Goal: Information Seeking & Learning: Stay updated

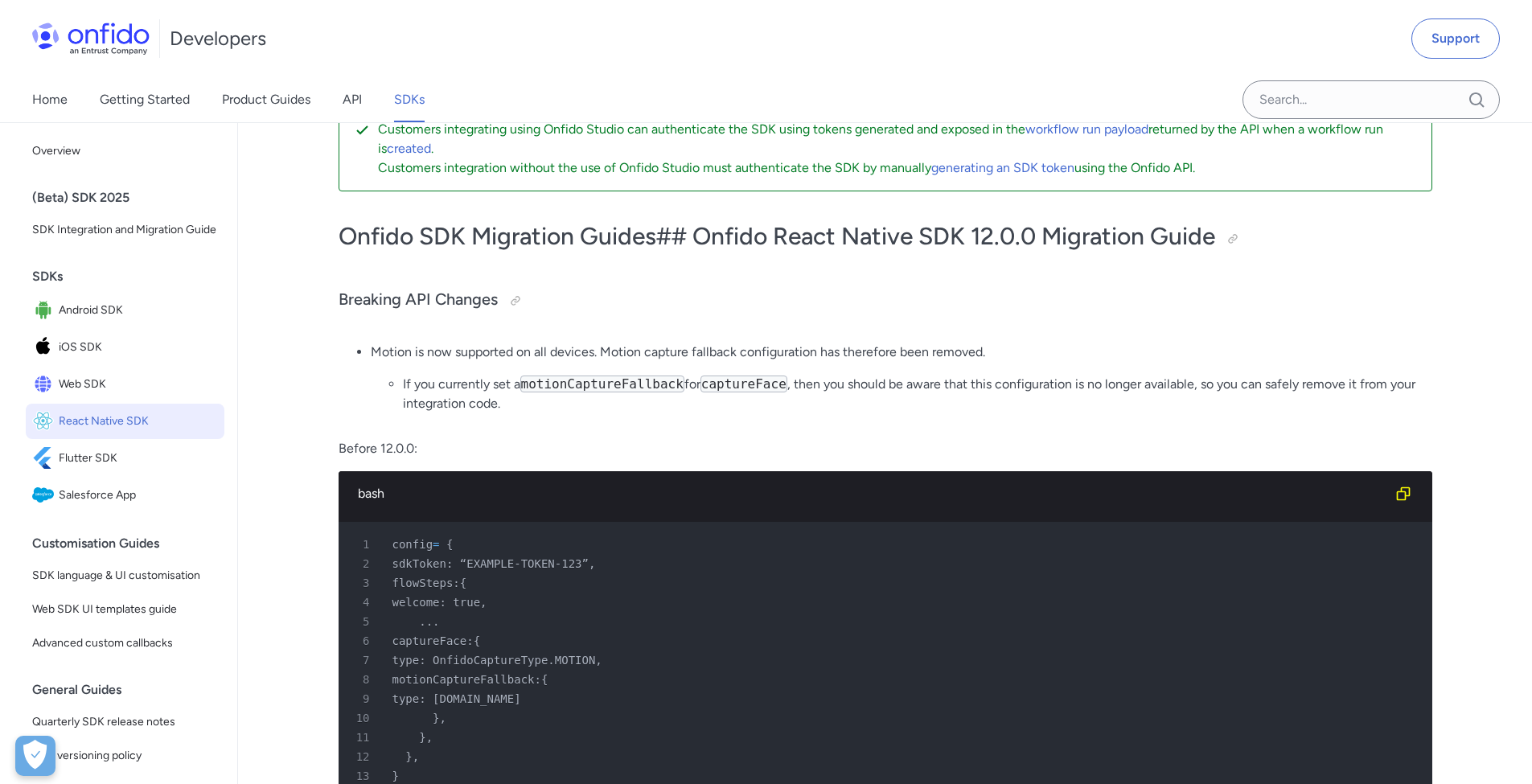
scroll to position [46, 0]
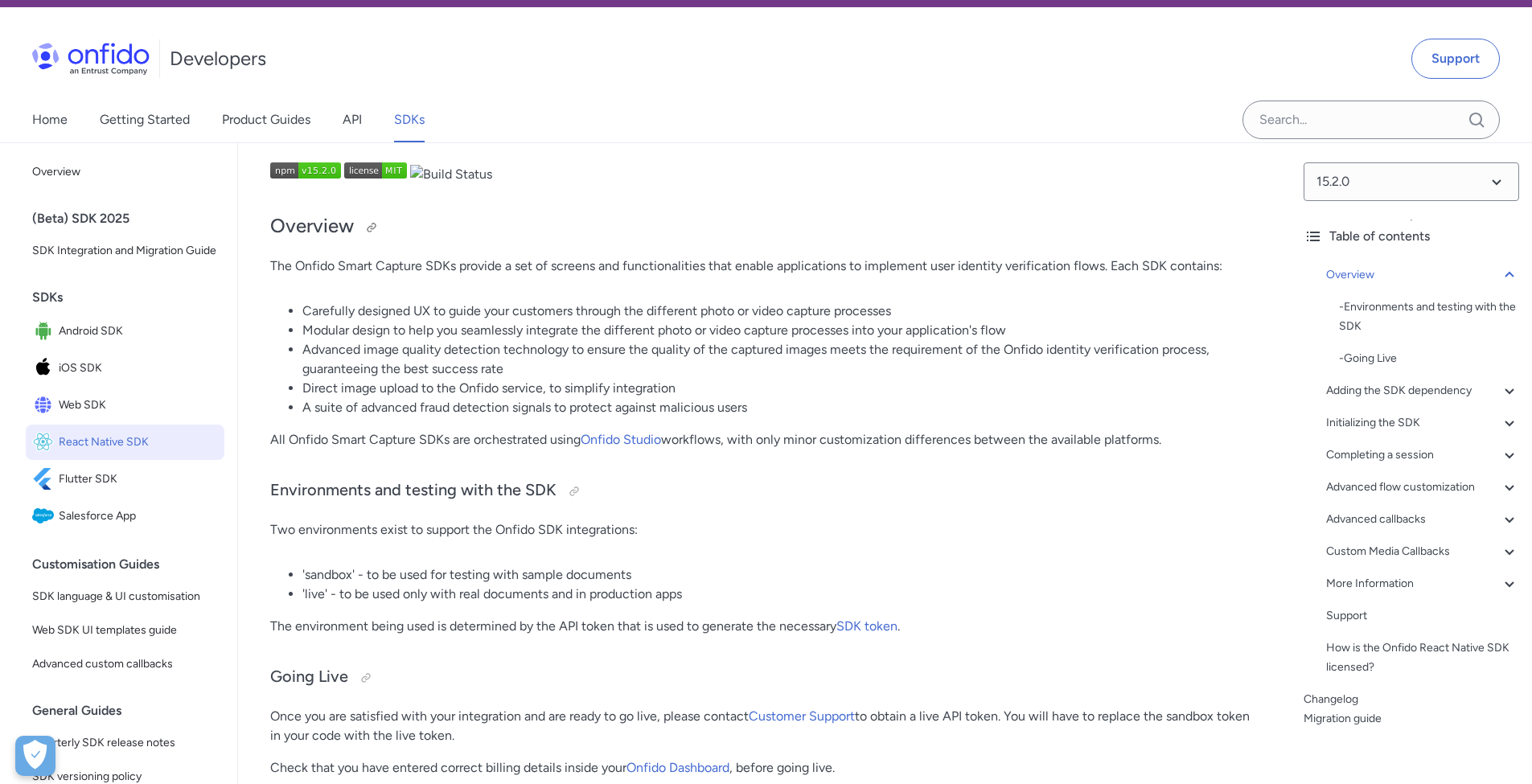
scroll to position [143, 0]
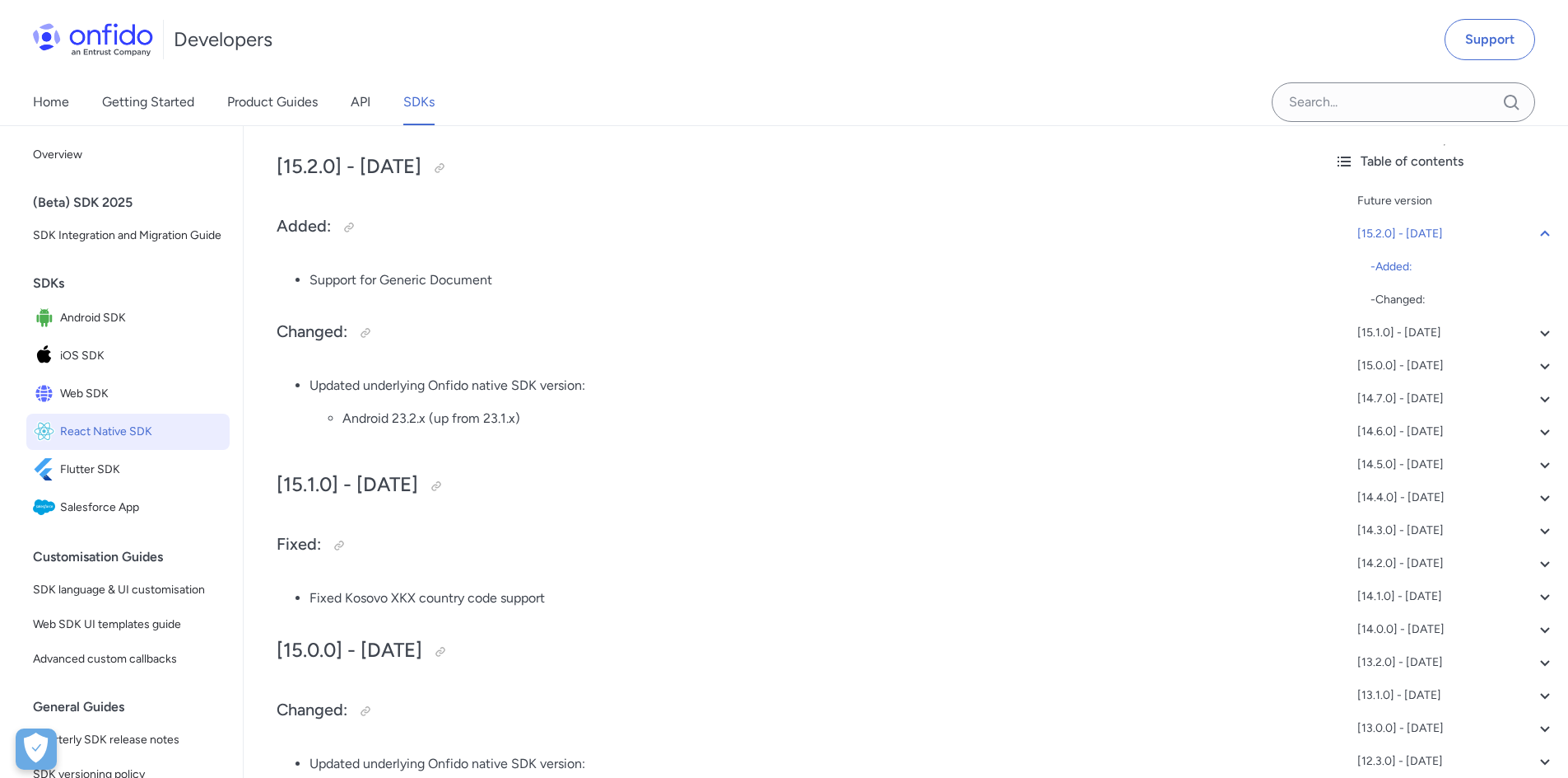
scroll to position [527, 0]
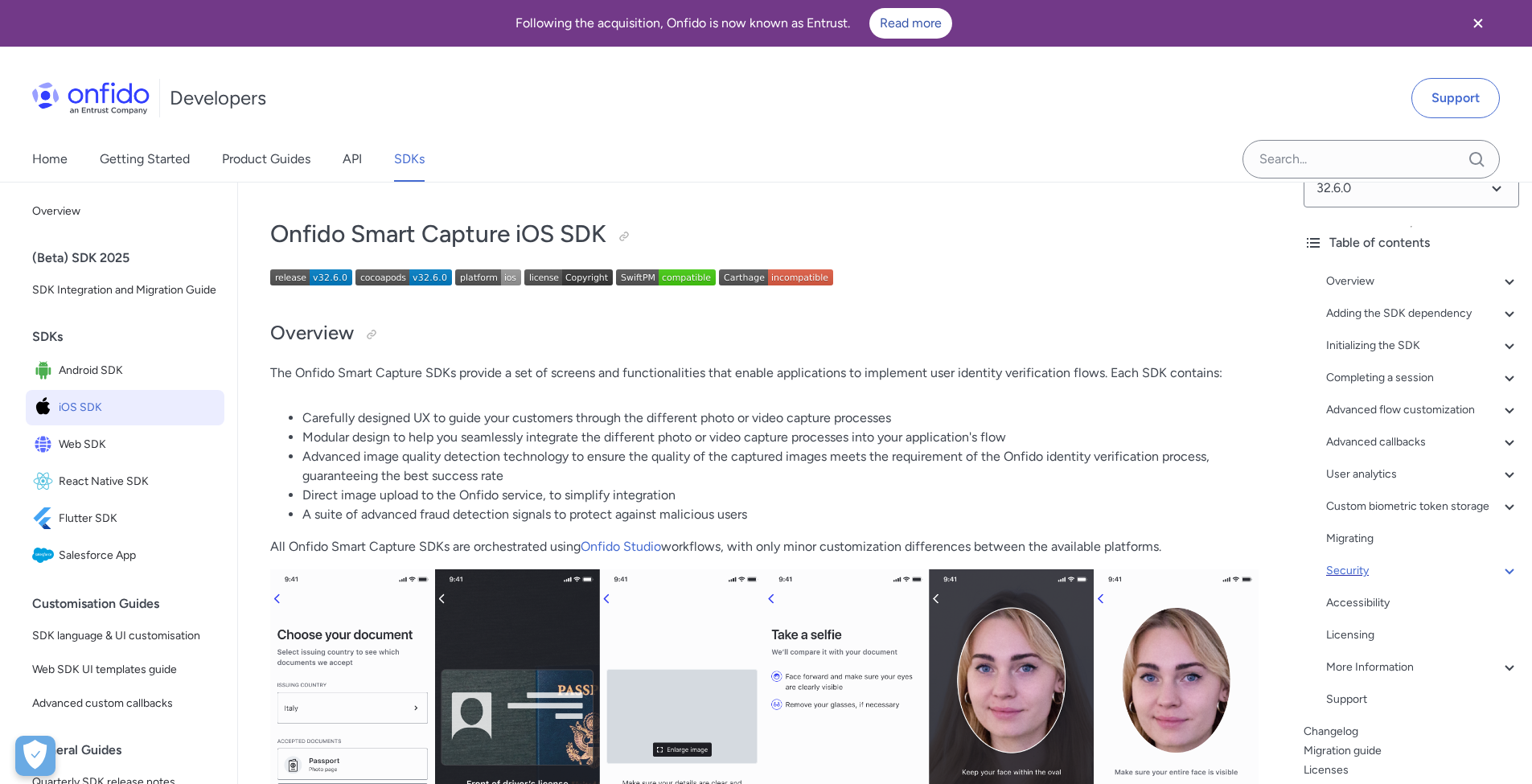
scroll to position [887, 0]
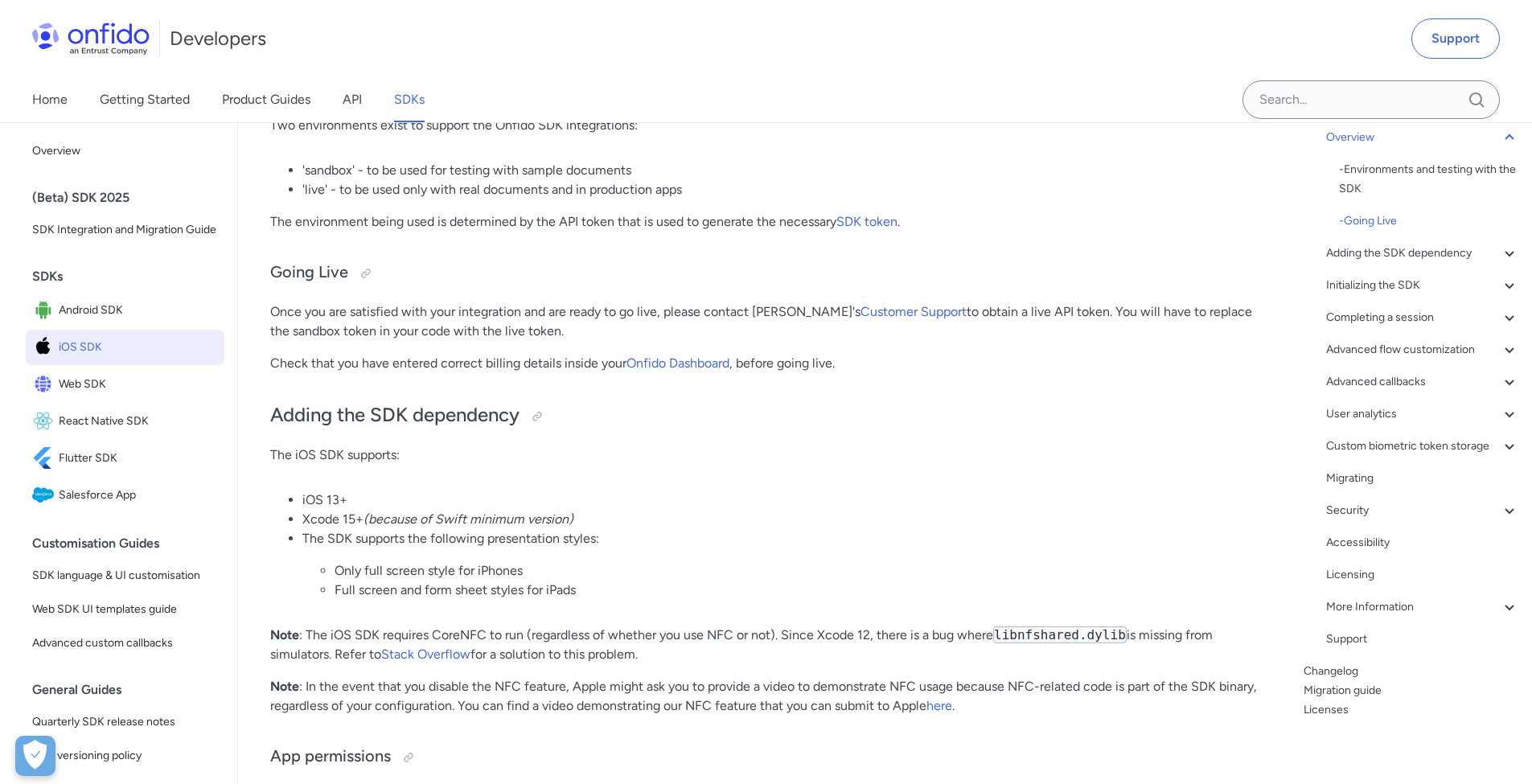
click at [1330, 651] on div "Overview - Environments and testing with the SDK - Going Live Adding the SDK de…" at bounding box center [1411, 392] width 216 height 540
click at [1331, 670] on link "Changelog" at bounding box center [1411, 671] width 216 height 19
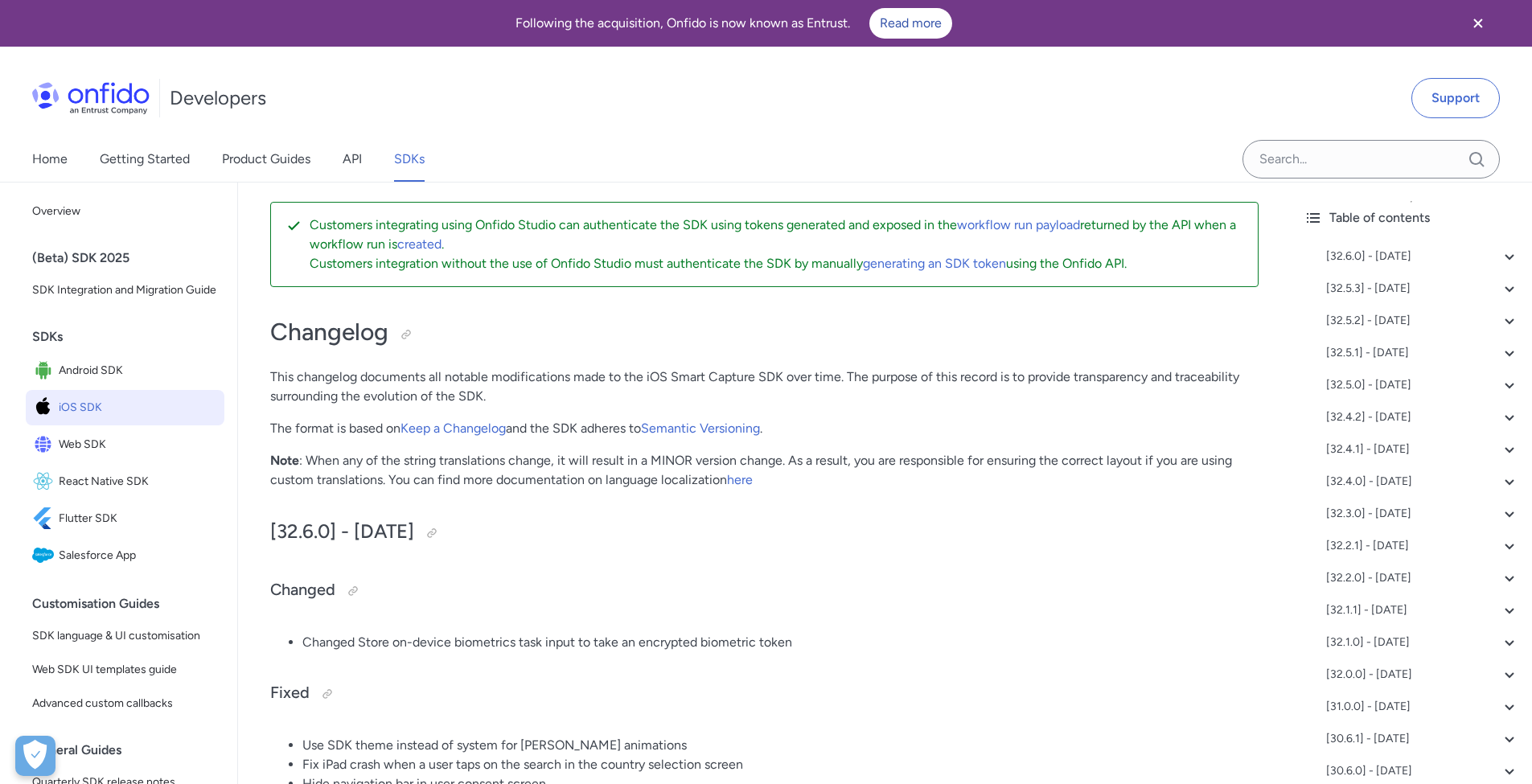
click at [83, 420] on span "iOS SDK" at bounding box center [138, 408] width 160 height 23
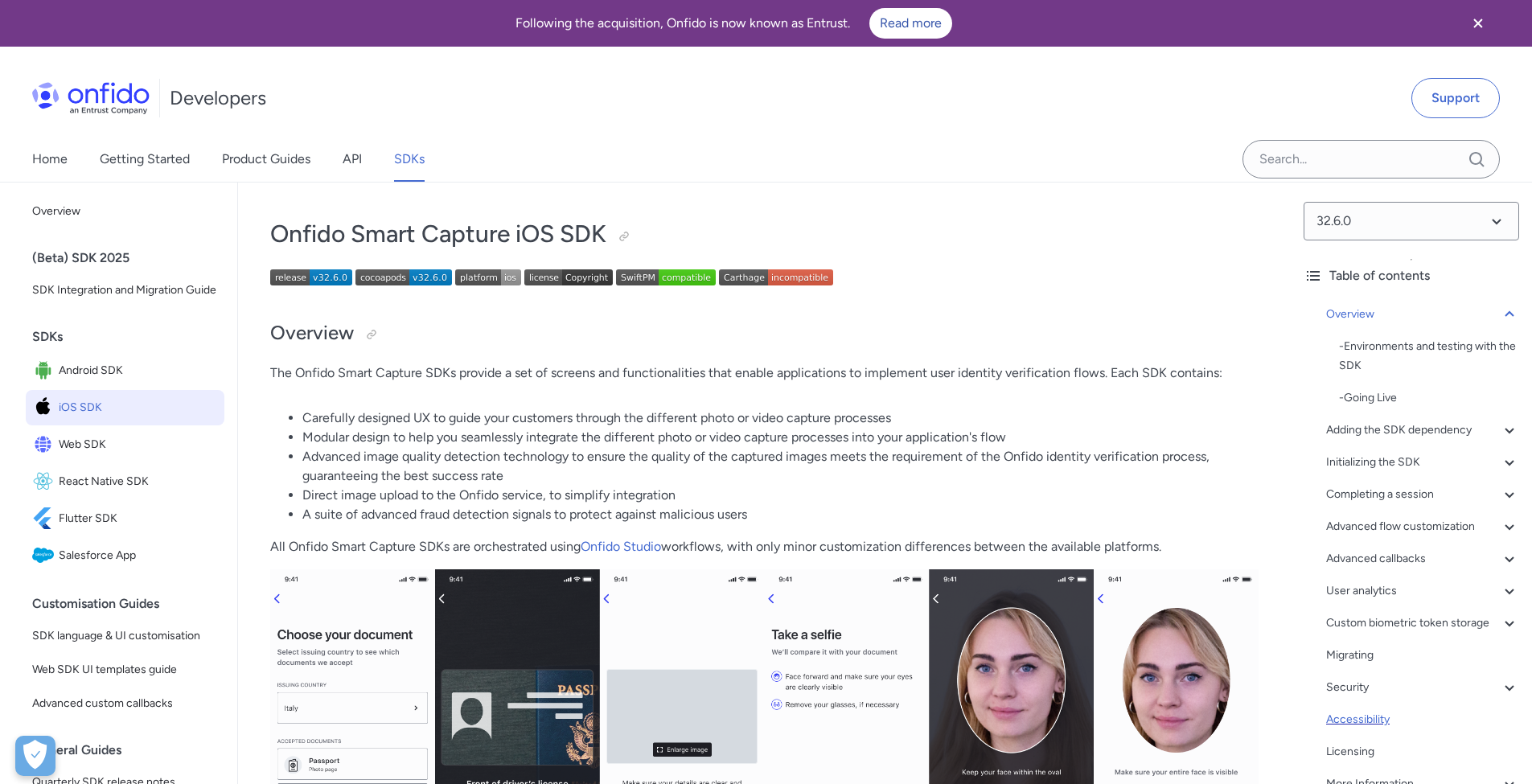
scroll to position [913, 0]
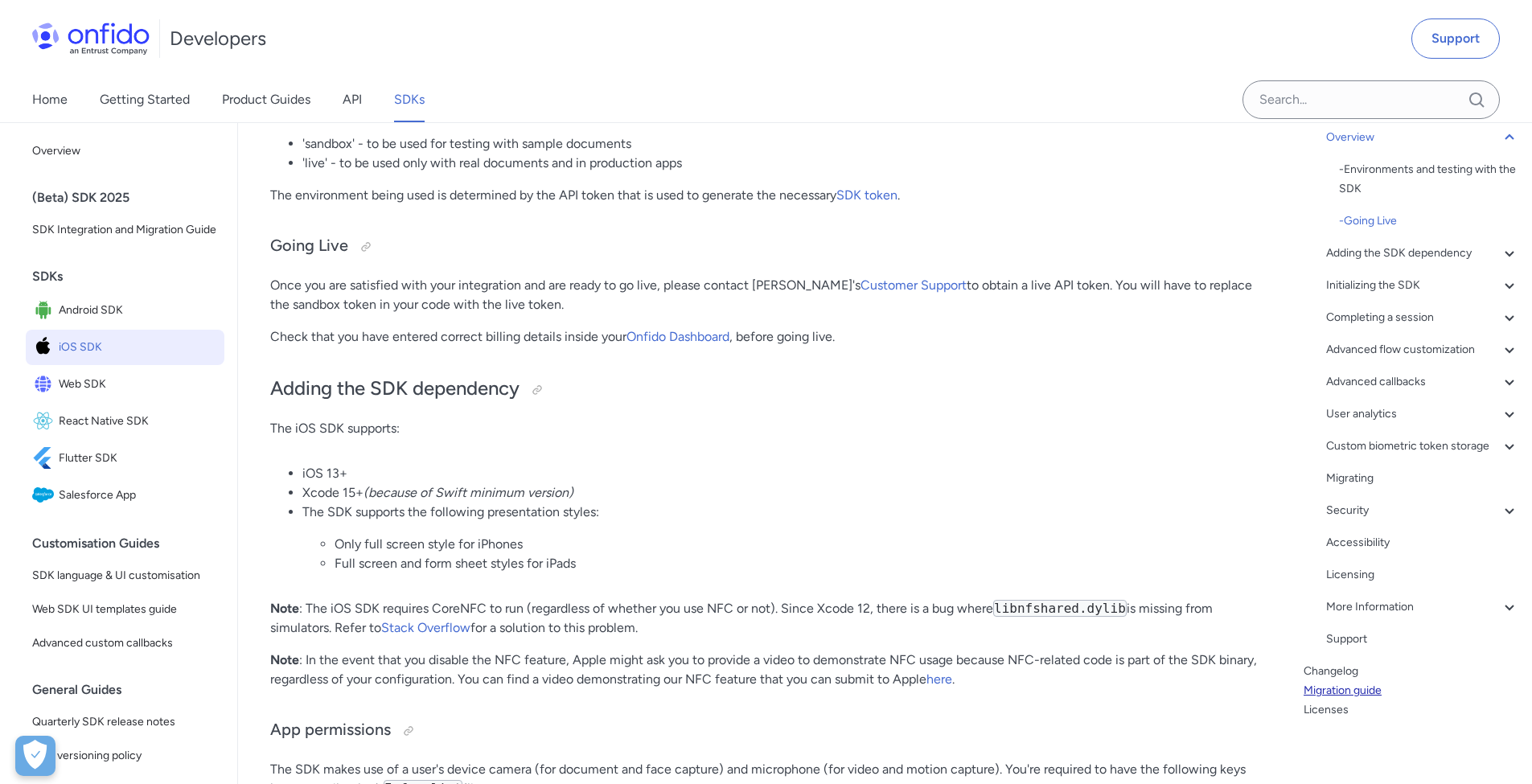
click at [1337, 690] on link "Migration guide" at bounding box center [1411, 690] width 216 height 19
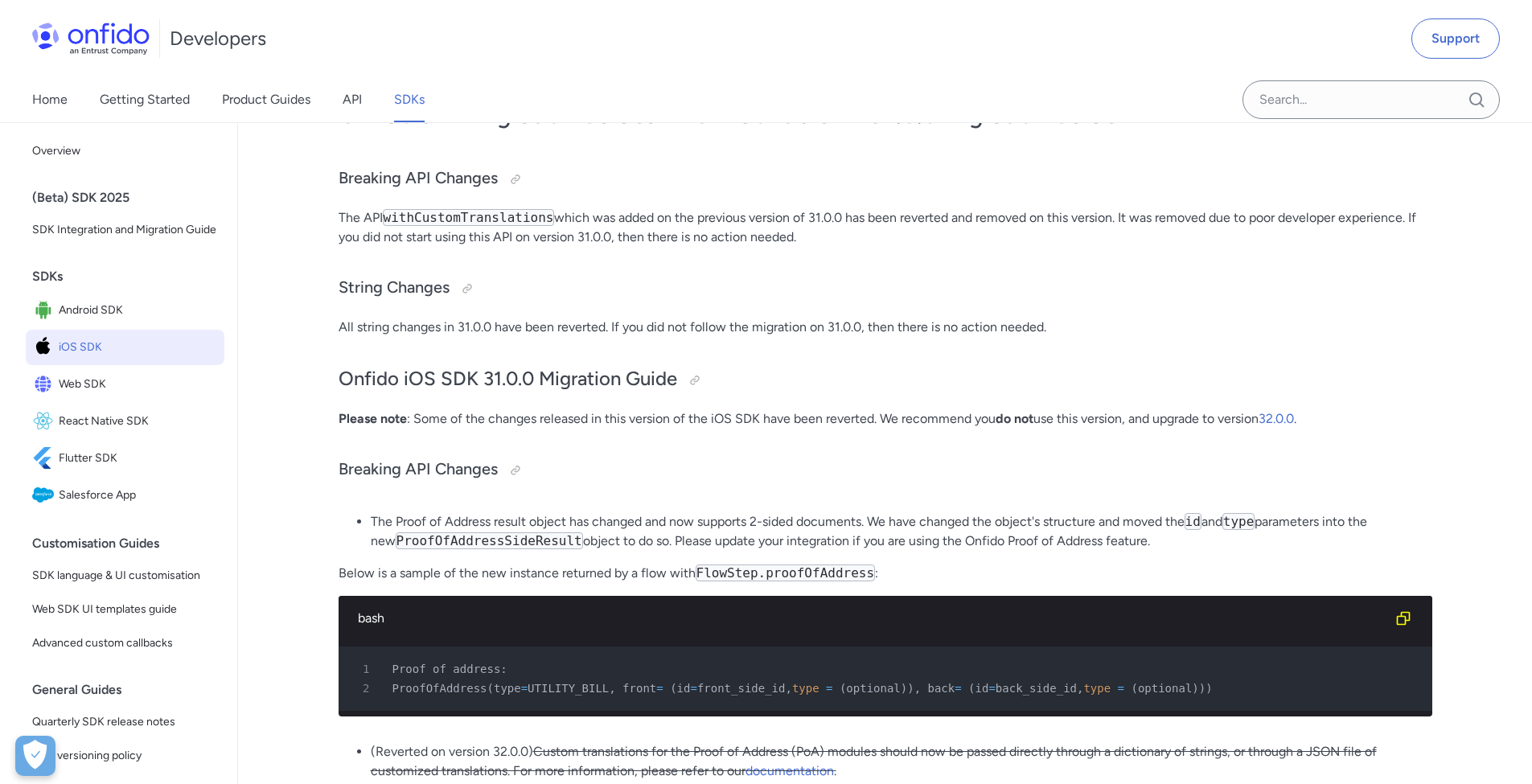
scroll to position [63, 0]
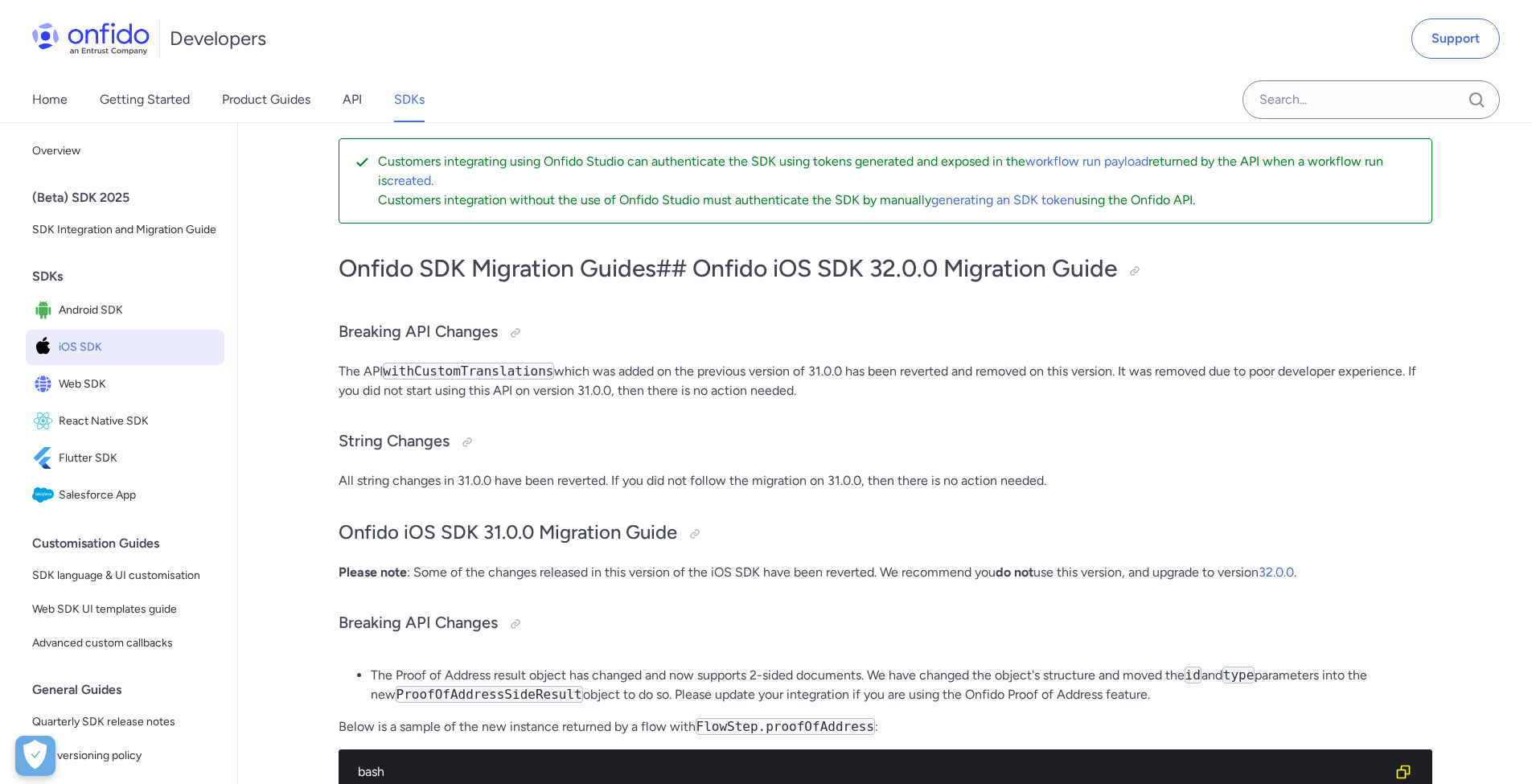
click at [115, 355] on link "iOS SDK" at bounding box center [125, 347] width 198 height 35
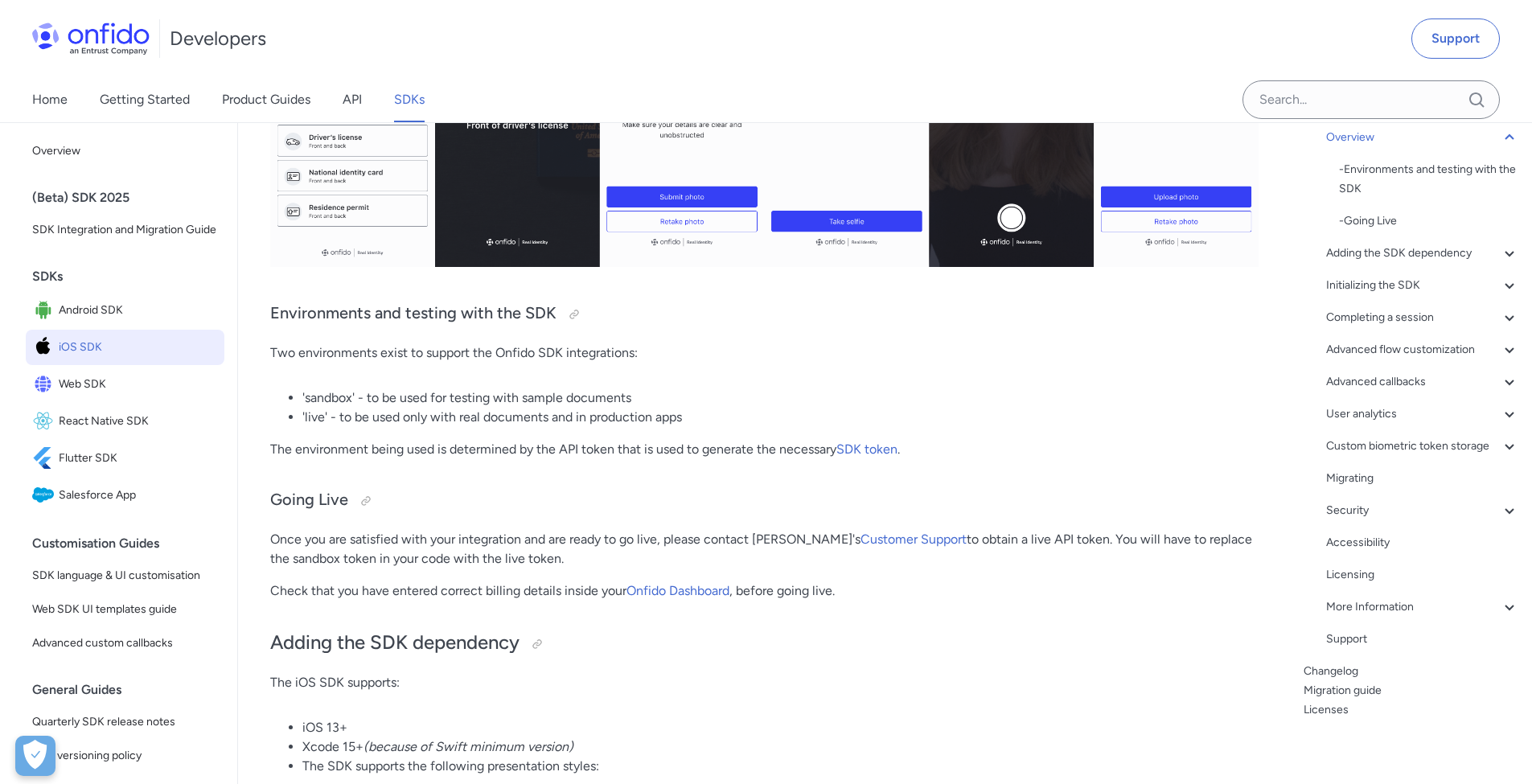
scroll to position [891, 0]
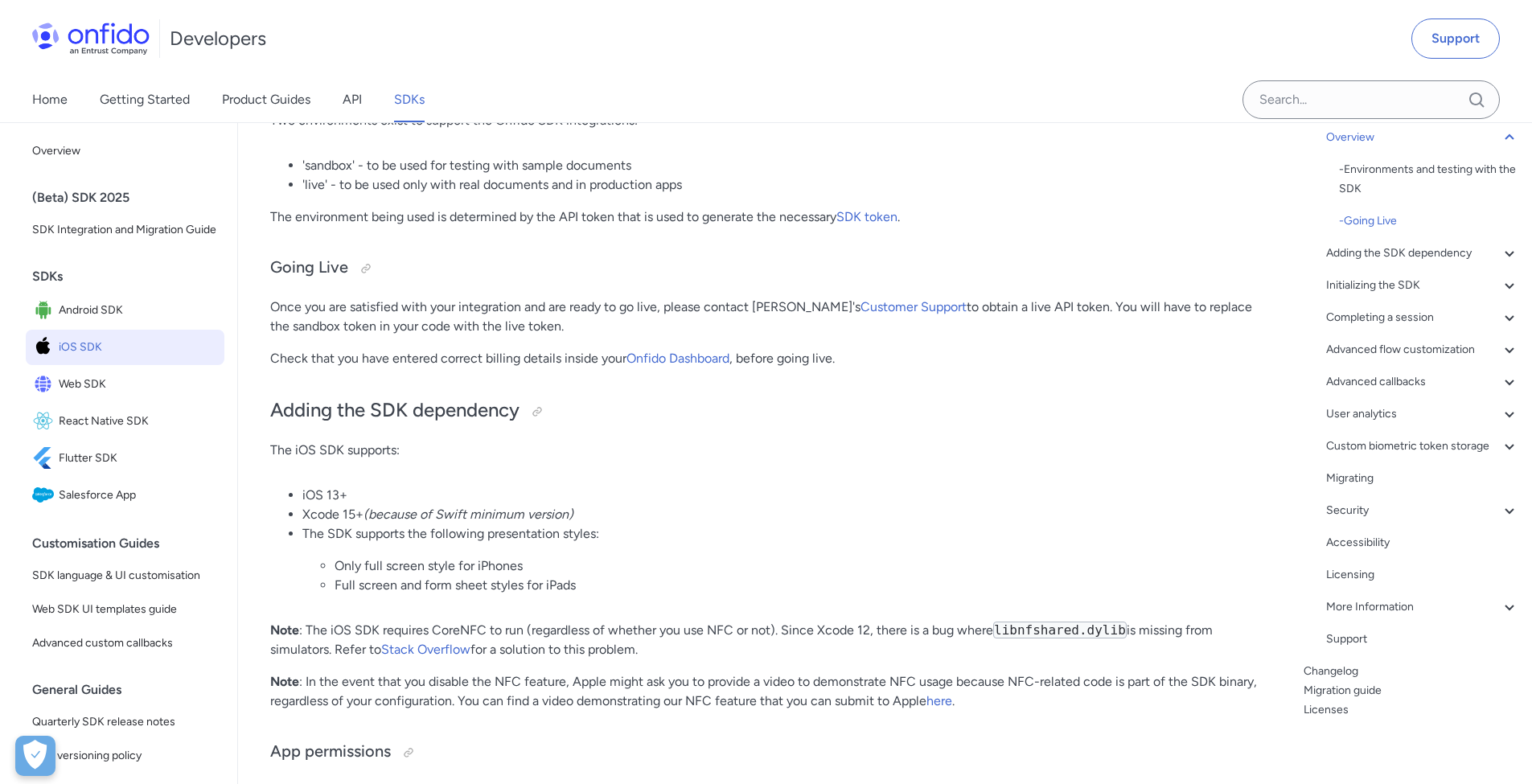
click at [1337, 659] on div "Overview - Environments and testing with the SDK - Going Live Adding the SDK de…" at bounding box center [1411, 392] width 216 height 540
click at [1339, 665] on link "Changelog" at bounding box center [1411, 671] width 216 height 19
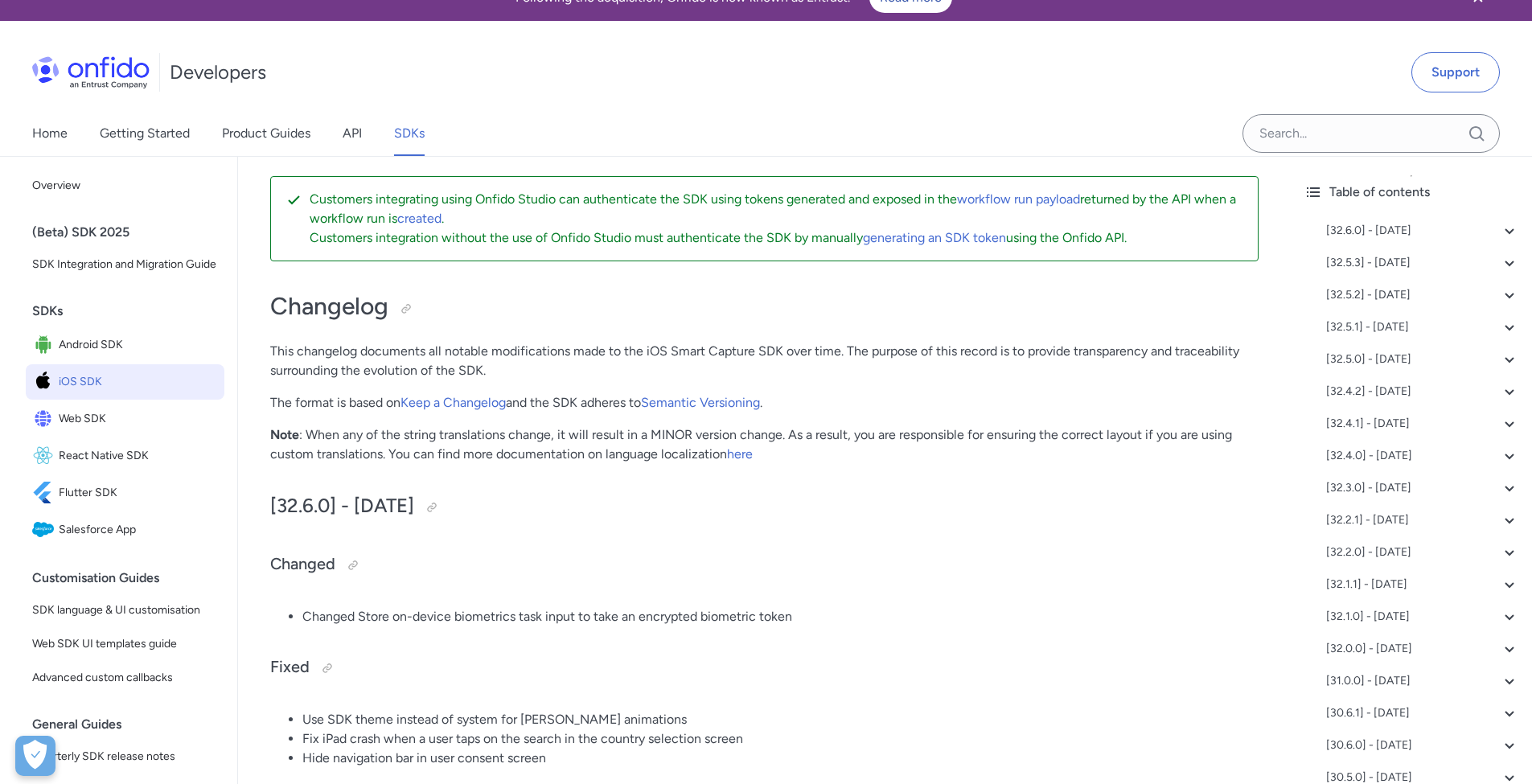
scroll to position [53, 0]
